Goal: Task Accomplishment & Management: Manage account settings

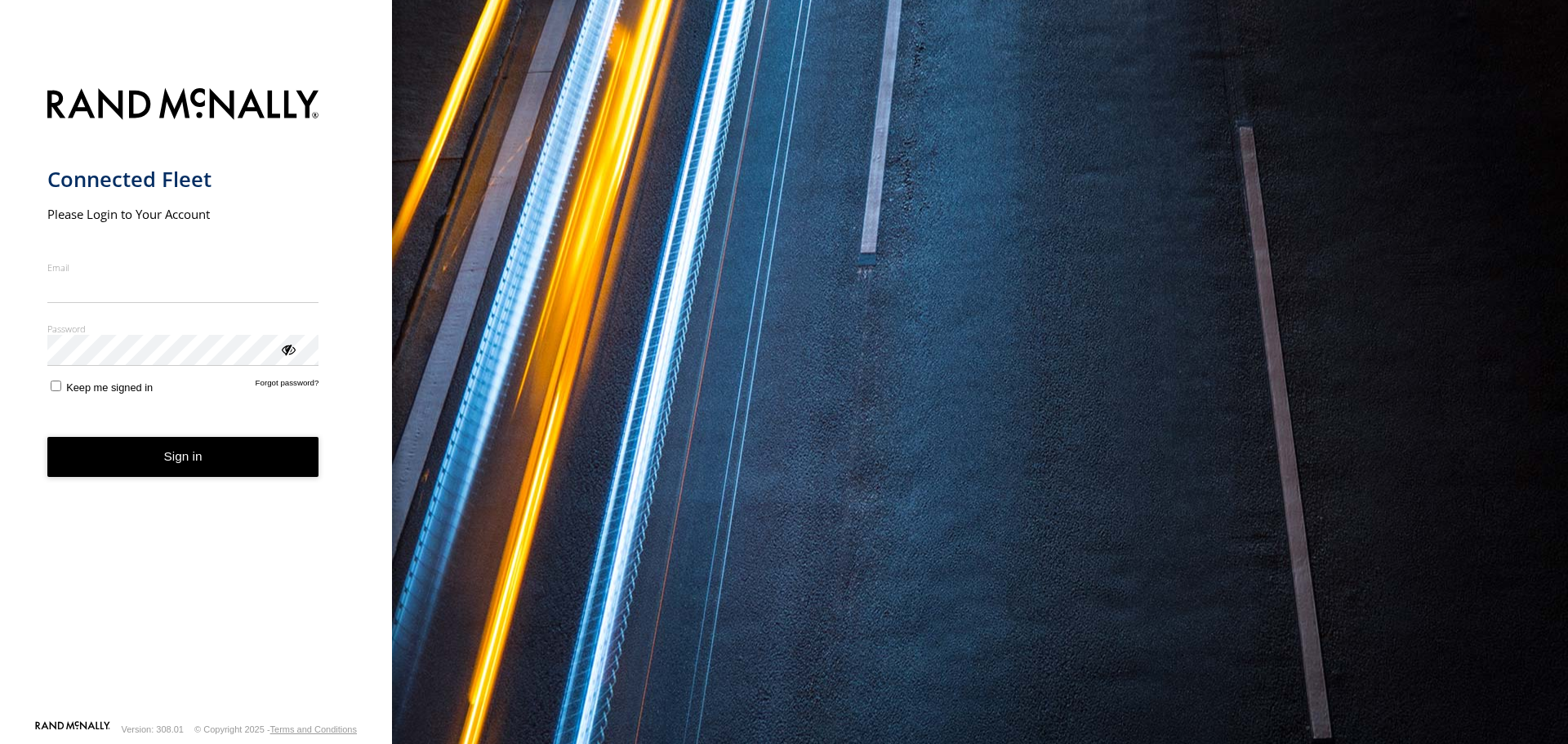
click at [201, 295] on input "Email" at bounding box center [183, 288] width 272 height 30
type input "*"
type input "**********"
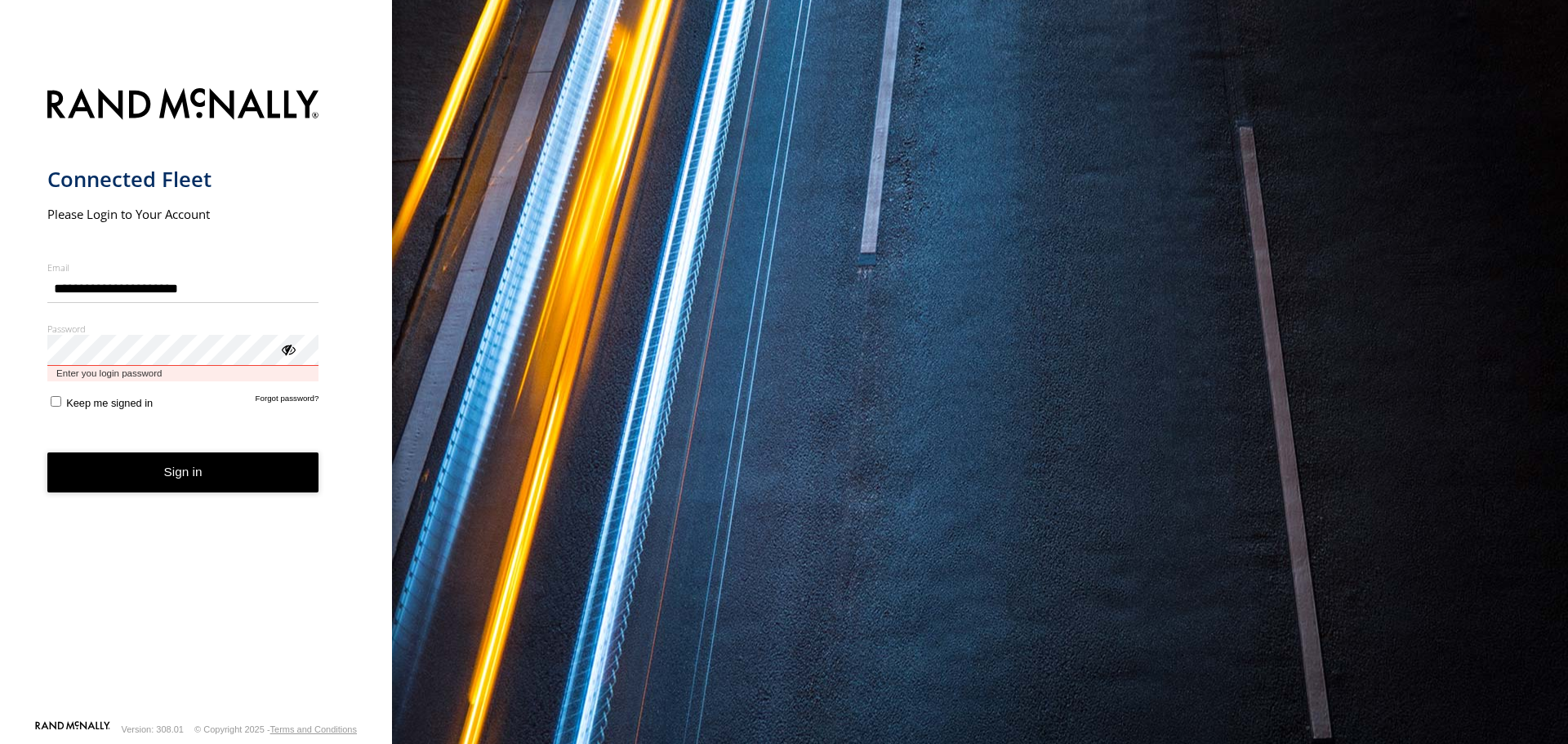
click at [48, 452] on button "Sign in" at bounding box center [183, 472] width 272 height 40
